Goal: Check status: Check status

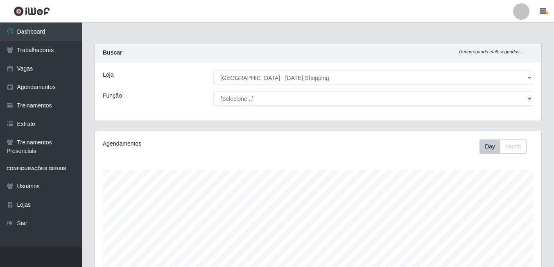
select select "471"
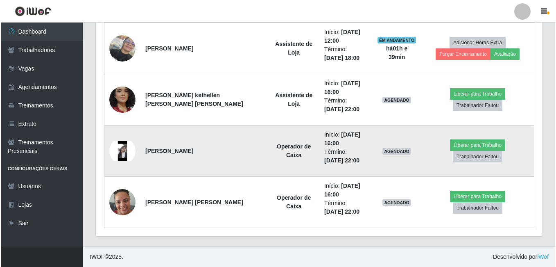
scroll to position [170, 447]
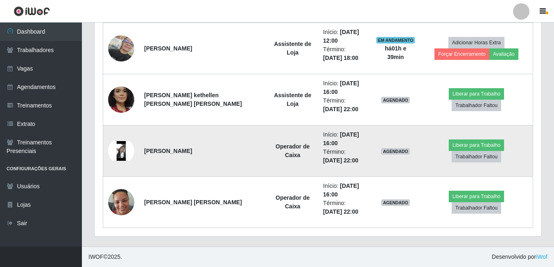
click at [124, 151] on img at bounding box center [121, 151] width 26 height 20
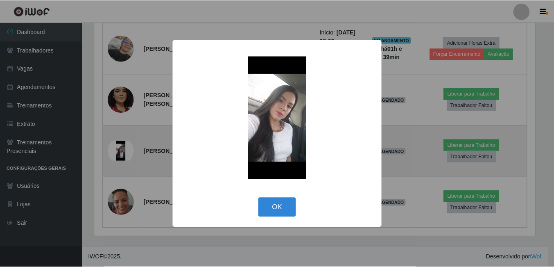
scroll to position [170, 443]
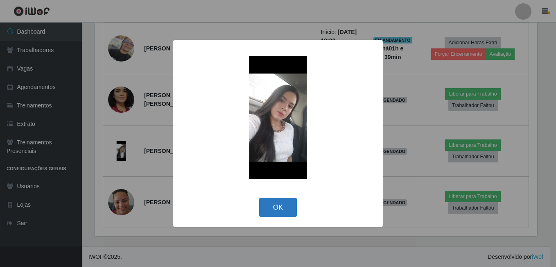
click at [270, 209] on button "OK" at bounding box center [278, 207] width 38 height 19
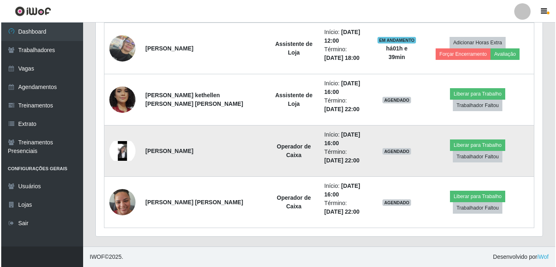
scroll to position [170, 447]
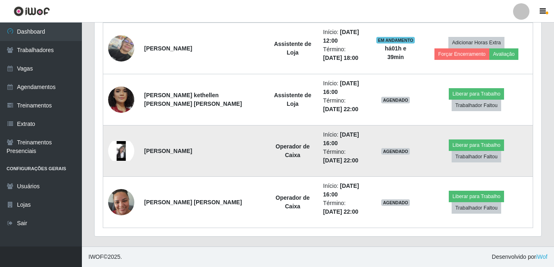
click at [119, 150] on img at bounding box center [121, 151] width 26 height 20
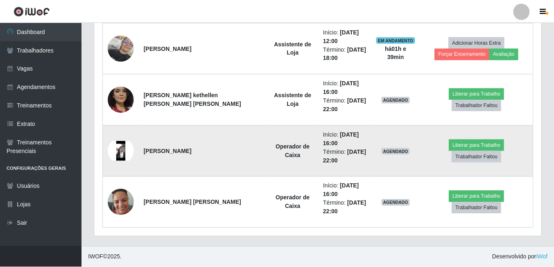
scroll to position [170, 443]
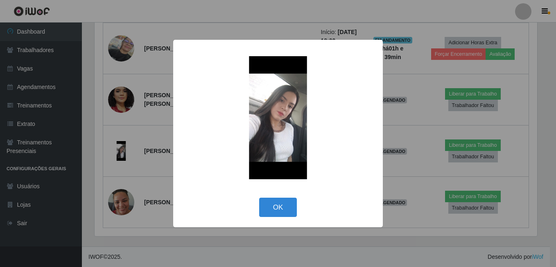
click at [285, 127] on img at bounding box center [278, 117] width 164 height 123
click at [286, 213] on button "OK" at bounding box center [278, 207] width 38 height 19
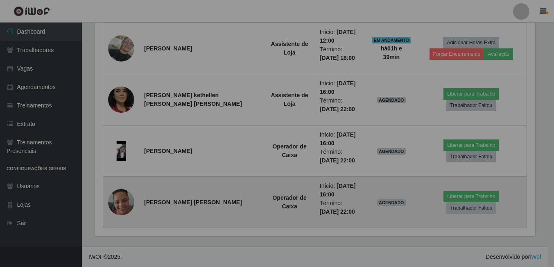
scroll to position [170, 447]
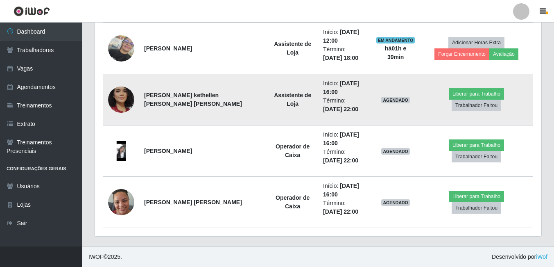
click at [120, 98] on img at bounding box center [121, 100] width 26 height 54
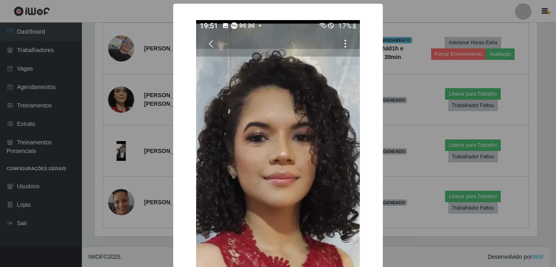
click at [156, 166] on div "× OK Cancel" at bounding box center [278, 133] width 556 height 267
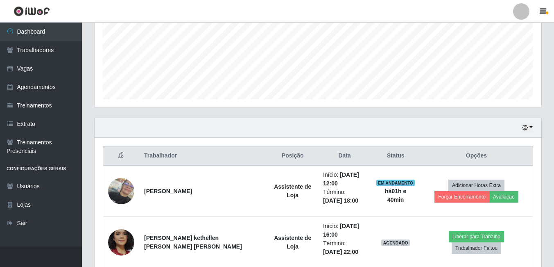
scroll to position [173, 0]
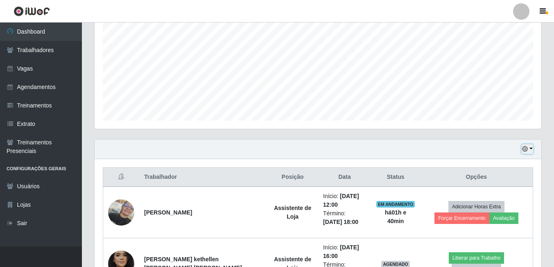
click at [531, 150] on button "button" at bounding box center [527, 148] width 11 height 9
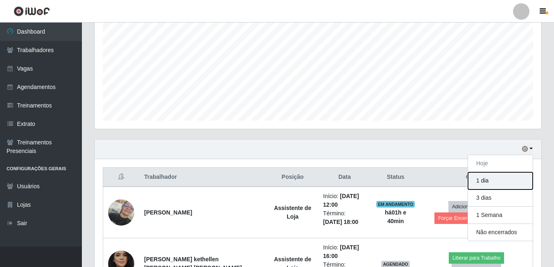
click at [489, 182] on button "1 dia" at bounding box center [500, 180] width 65 height 17
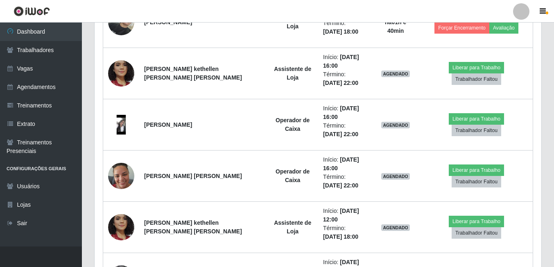
scroll to position [285, 0]
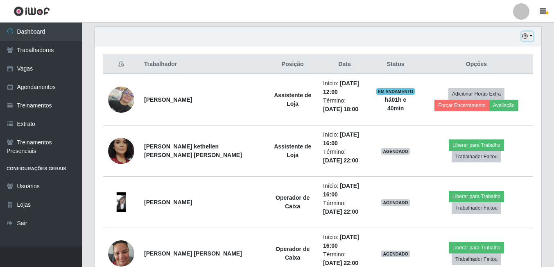
click at [532, 36] on button "button" at bounding box center [527, 36] width 11 height 9
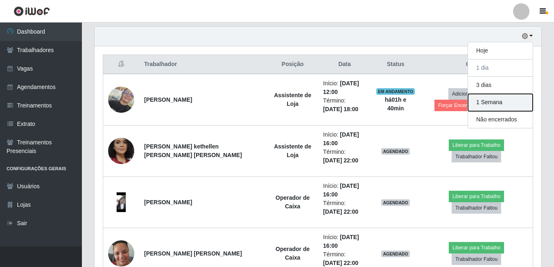
click at [491, 103] on button "1 Semana" at bounding box center [500, 102] width 65 height 17
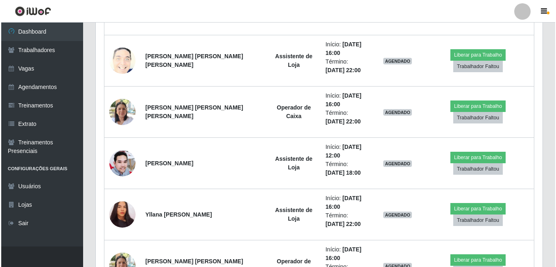
scroll to position [613, 0]
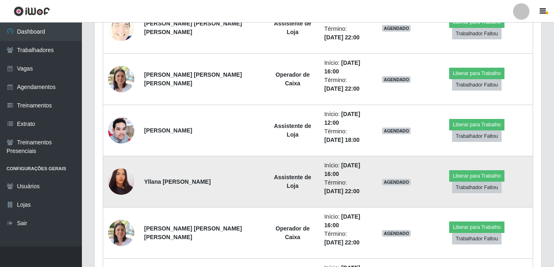
click at [124, 182] on img at bounding box center [121, 182] width 26 height 28
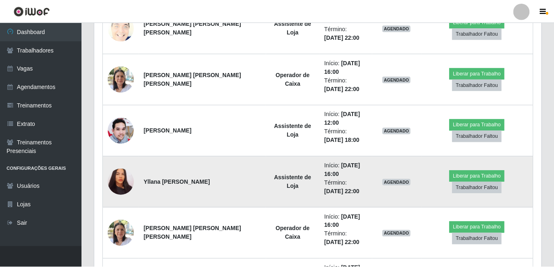
scroll to position [170, 443]
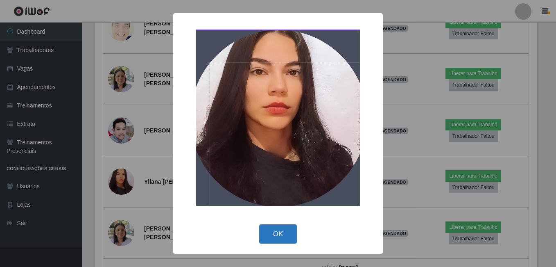
click at [279, 227] on button "OK" at bounding box center [278, 233] width 38 height 19
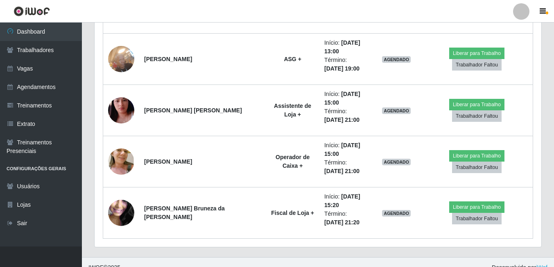
scroll to position [1054, 0]
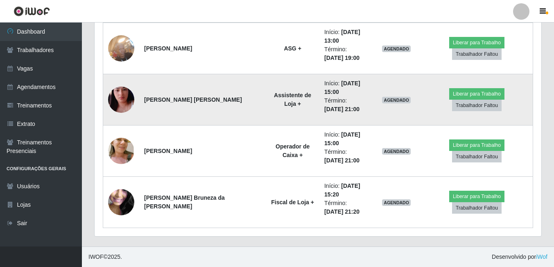
click at [118, 98] on img at bounding box center [121, 99] width 26 height 47
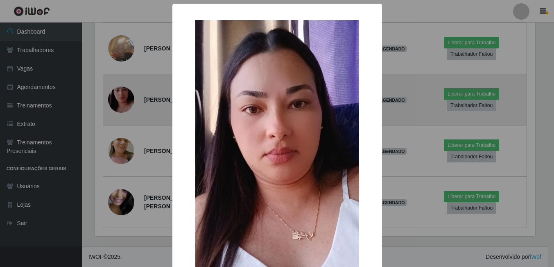
scroll to position [170, 443]
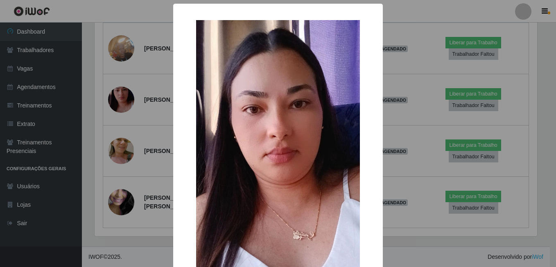
click at [143, 144] on div "× OK Cancel" at bounding box center [278, 133] width 556 height 267
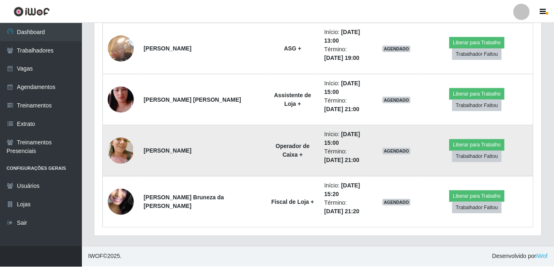
scroll to position [170, 447]
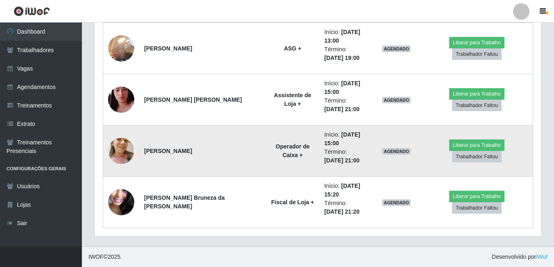
click at [125, 152] on img at bounding box center [121, 150] width 26 height 49
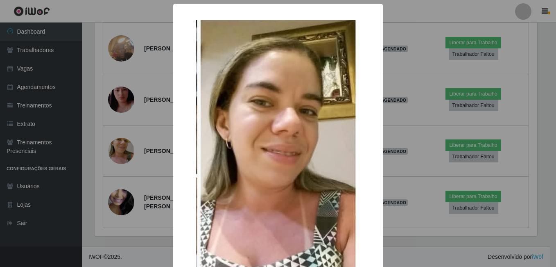
click at [141, 157] on div "× OK Cancel" at bounding box center [278, 133] width 556 height 267
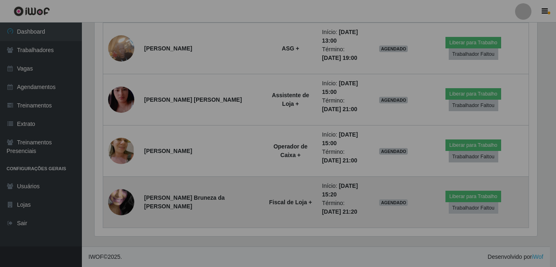
scroll to position [170, 447]
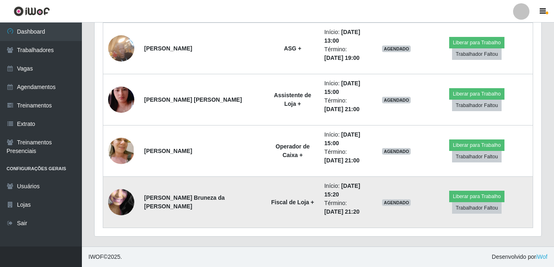
click at [114, 197] on img at bounding box center [121, 202] width 26 height 59
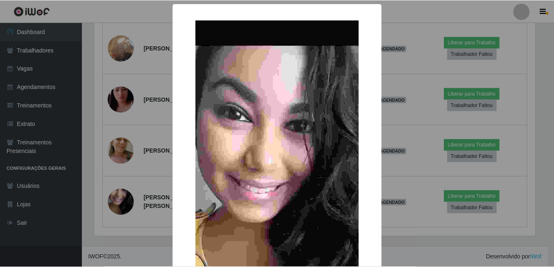
scroll to position [170, 443]
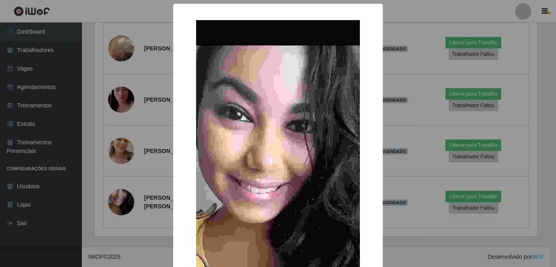
drag, startPoint x: 154, startPoint y: 211, endPoint x: 138, endPoint y: 168, distance: 45.7
click at [154, 211] on div "× OK Cancel" at bounding box center [278, 133] width 556 height 267
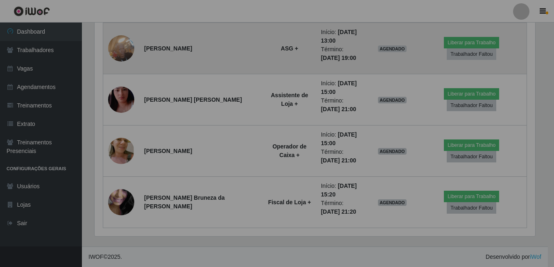
scroll to position [170, 447]
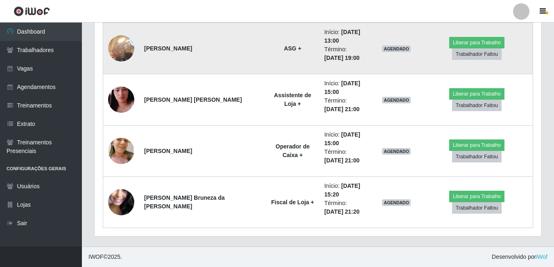
click at [117, 55] on img at bounding box center [121, 48] width 26 height 35
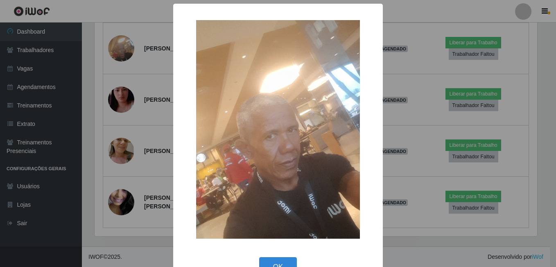
click at [145, 119] on div "× OK Cancel" at bounding box center [278, 133] width 556 height 267
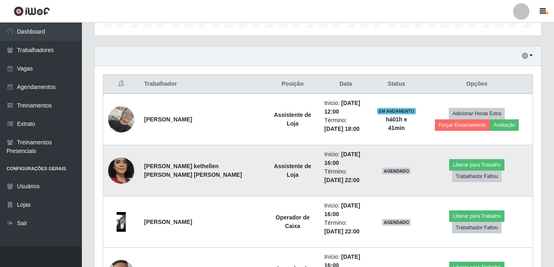
scroll to position [369, 0]
